Goal: Find specific page/section: Find specific page/section

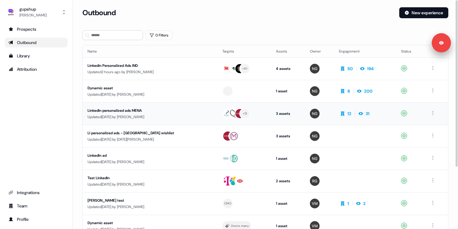
click at [123, 112] on div "LinkedIn personalized ads MENA" at bounding box center [145, 110] width 115 height 6
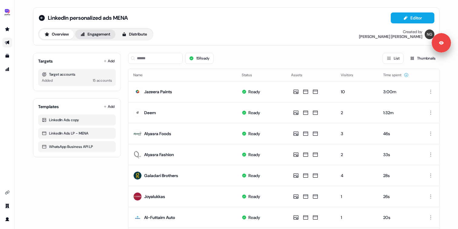
click at [102, 35] on button "Engagement" at bounding box center [95, 34] width 40 height 10
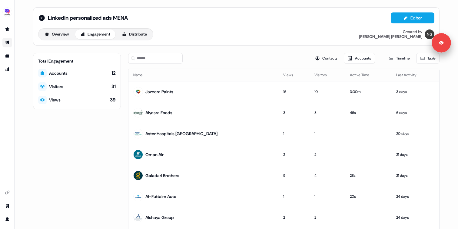
click at [345, 74] on th "Active Time" at bounding box center [368, 75] width 46 height 12
click at [399, 55] on button "Timeline" at bounding box center [399, 58] width 29 height 11
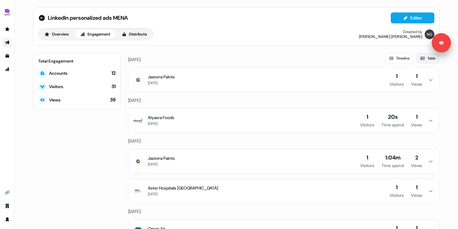
click at [427, 58] on button "Table" at bounding box center [427, 58] width 23 height 11
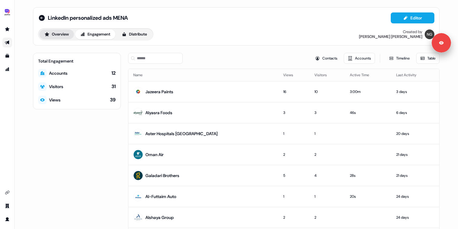
click at [48, 35] on button "Overview" at bounding box center [56, 34] width 35 height 10
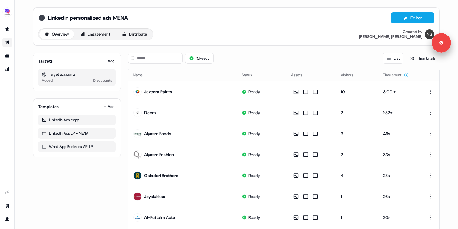
click at [39, 17] on icon at bounding box center [42, 18] width 6 height 6
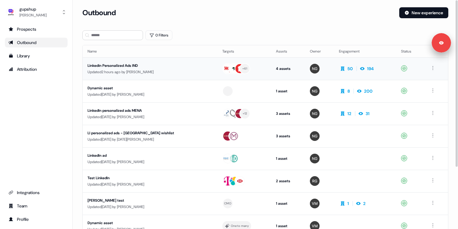
click at [149, 69] on div "Updated 2 hours ago by [PERSON_NAME]" at bounding box center [150, 72] width 125 height 6
